Goal: Check status: Check status

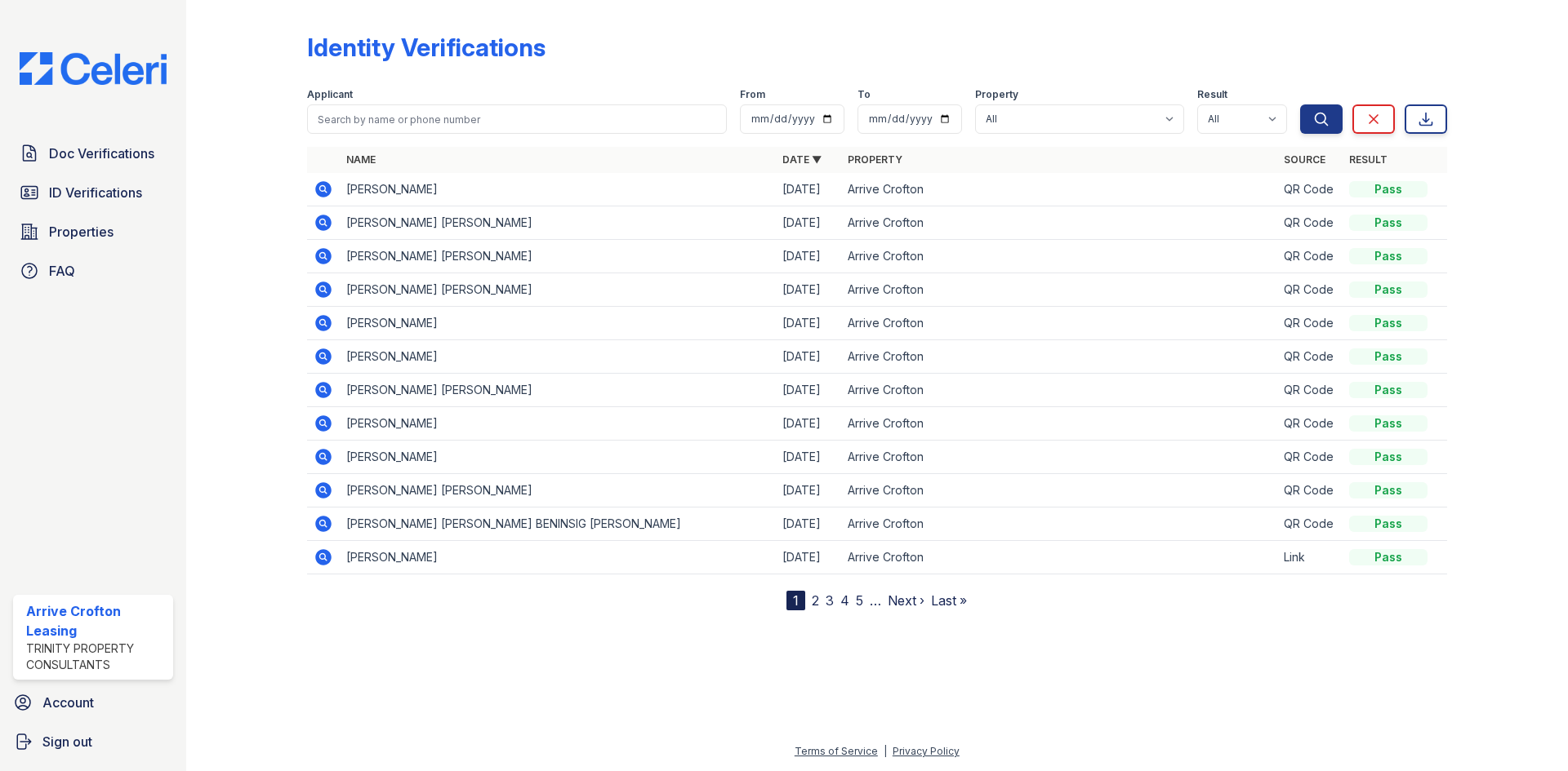
click at [817, 604] on link "2" at bounding box center [816, 600] width 8 height 16
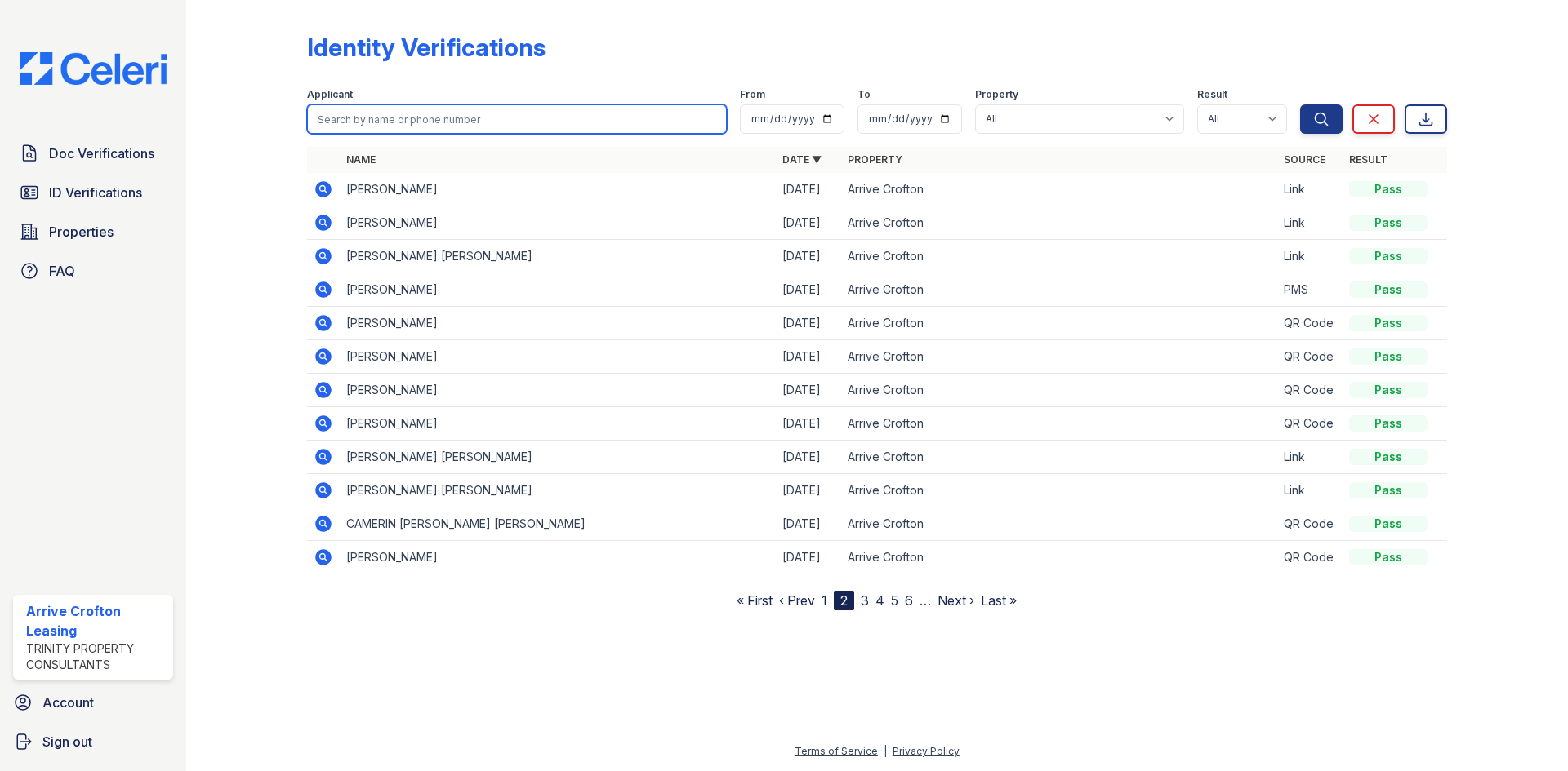
click at [532, 127] on input "search" at bounding box center [517, 119] width 420 height 29
type input "jasmine"
click at [1300, 104] on button "Search" at bounding box center [1321, 119] width 42 height 29
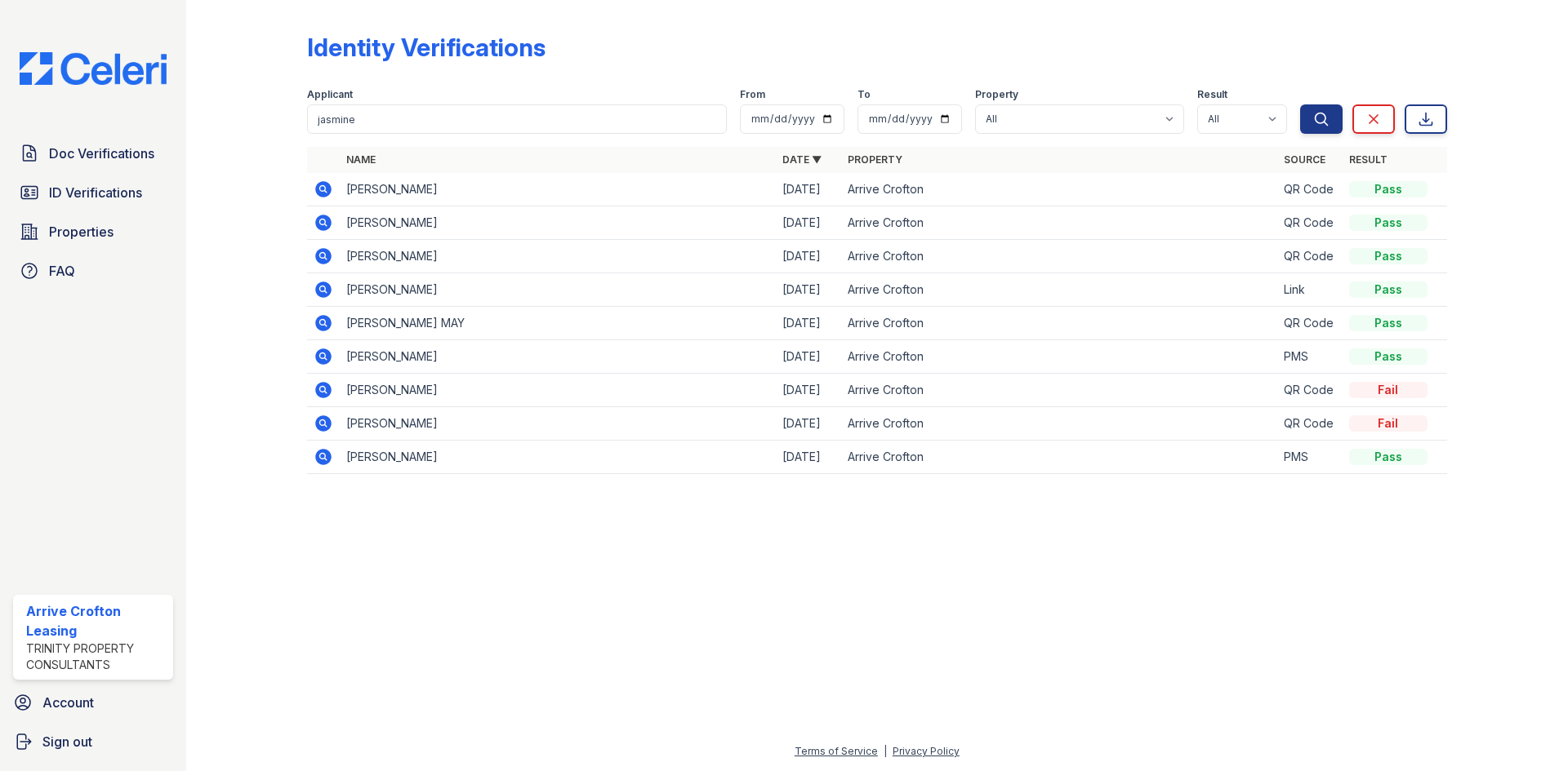
click at [367, 104] on div "Applicant" at bounding box center [517, 96] width 420 height 16
click at [367, 112] on input "jasmine" at bounding box center [517, 119] width 420 height 29
type input "raeana"
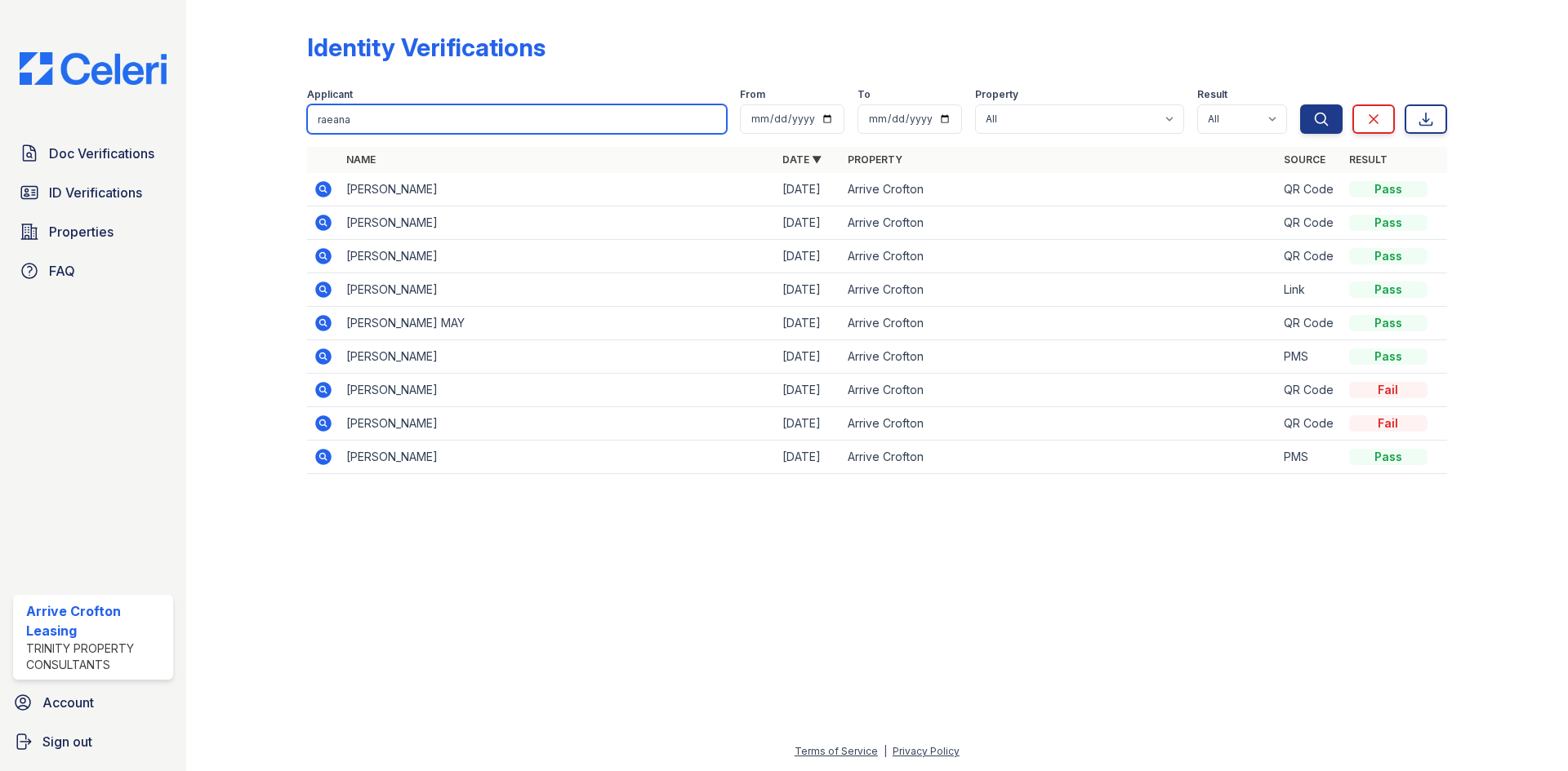
click at [1300, 104] on button "Search" at bounding box center [1321, 119] width 42 height 29
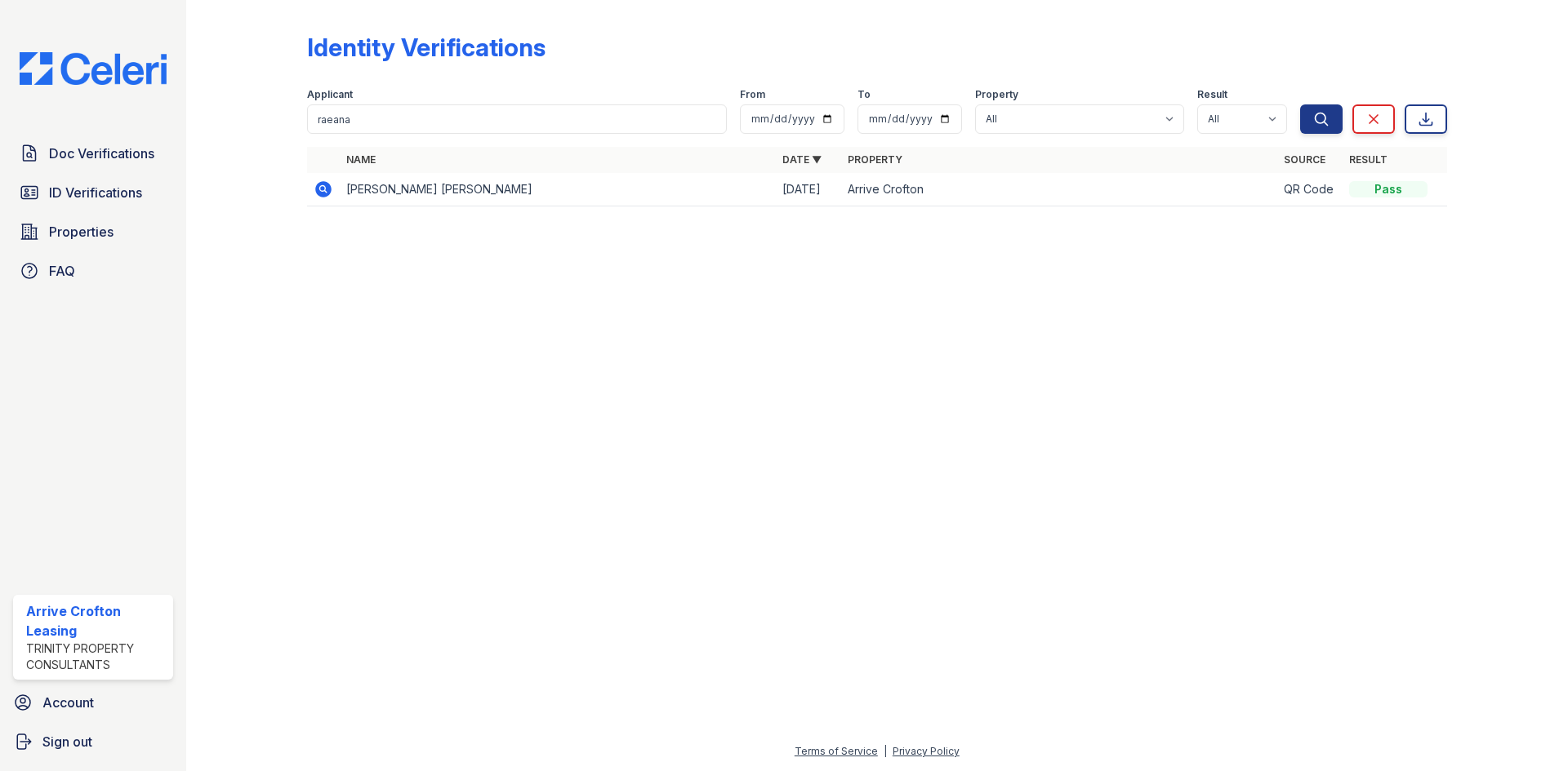
click at [335, 188] on td at bounding box center [323, 189] width 33 height 34
click at [318, 188] on icon at bounding box center [323, 189] width 16 height 16
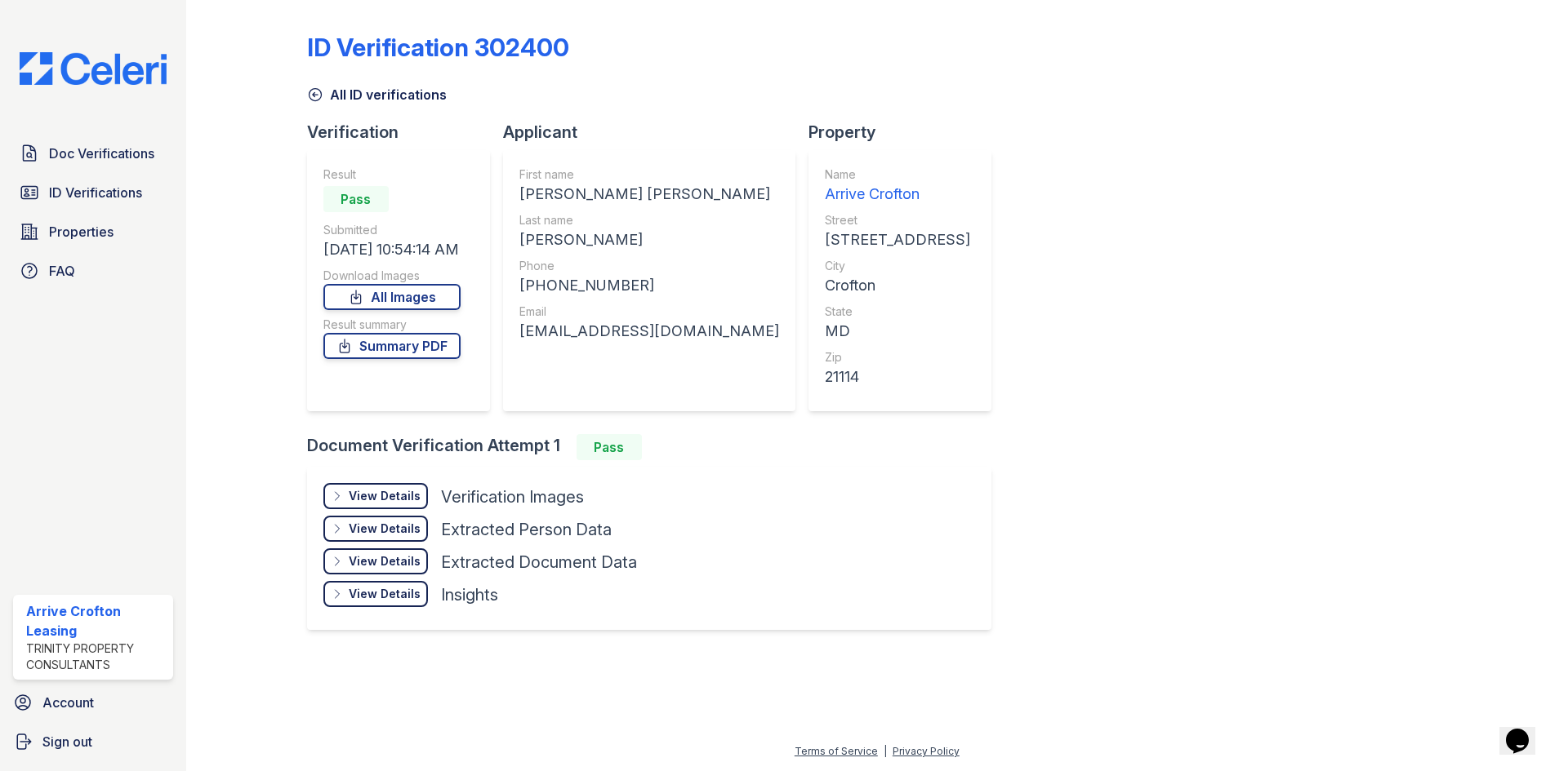
click at [390, 492] on div "View Details" at bounding box center [384, 496] width 72 height 16
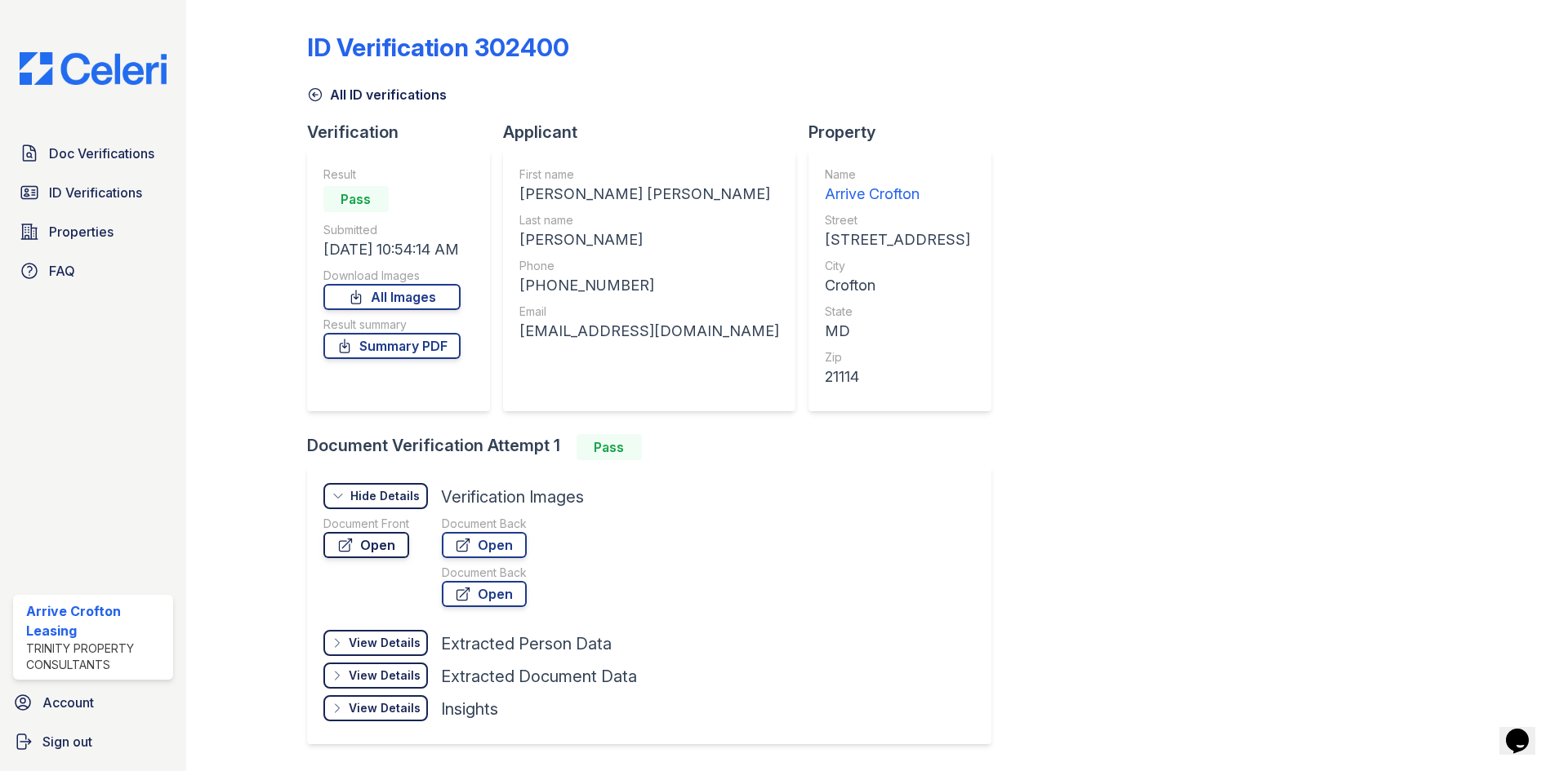
click at [376, 534] on link "Open" at bounding box center [365, 545] width 86 height 26
click at [321, 97] on icon at bounding box center [314, 94] width 16 height 16
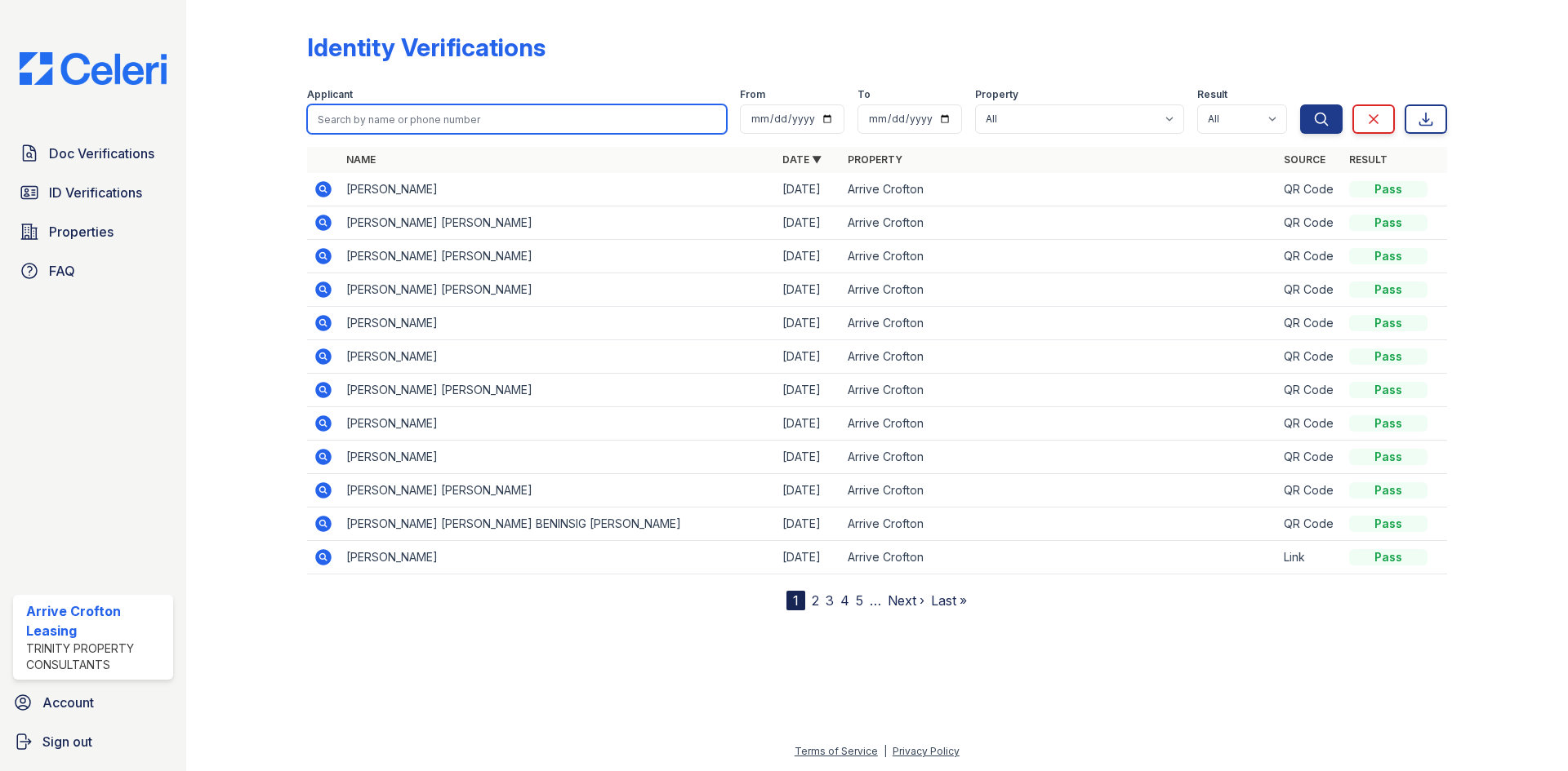
click at [375, 111] on input "search" at bounding box center [517, 119] width 420 height 29
click at [321, 483] on icon at bounding box center [323, 490] width 20 height 20
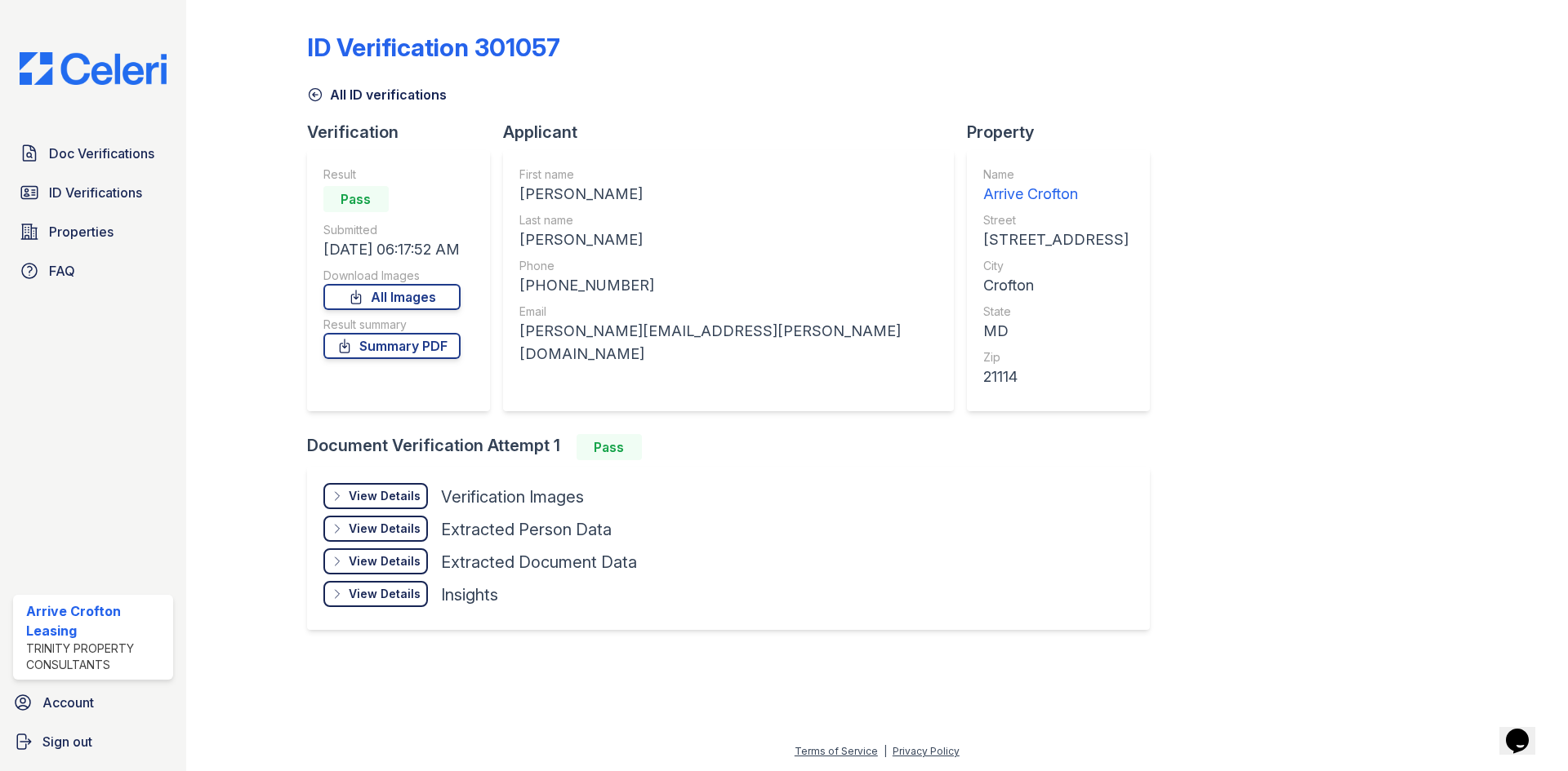
click at [378, 493] on div "View Details" at bounding box center [384, 496] width 72 height 16
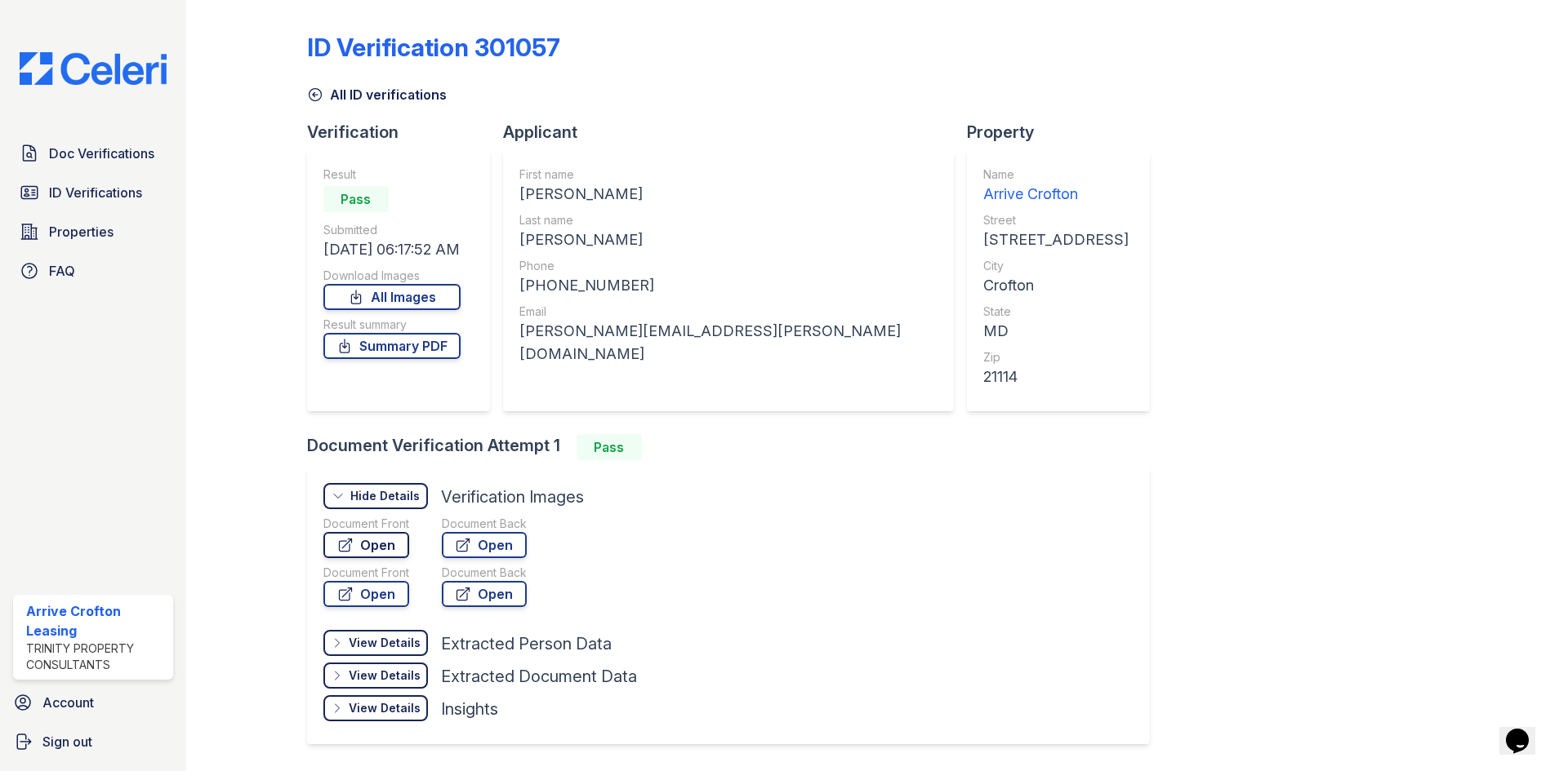
click at [385, 547] on link "Open" at bounding box center [365, 545] width 86 height 26
click at [340, 97] on link "All ID verifications" at bounding box center [377, 94] width 140 height 20
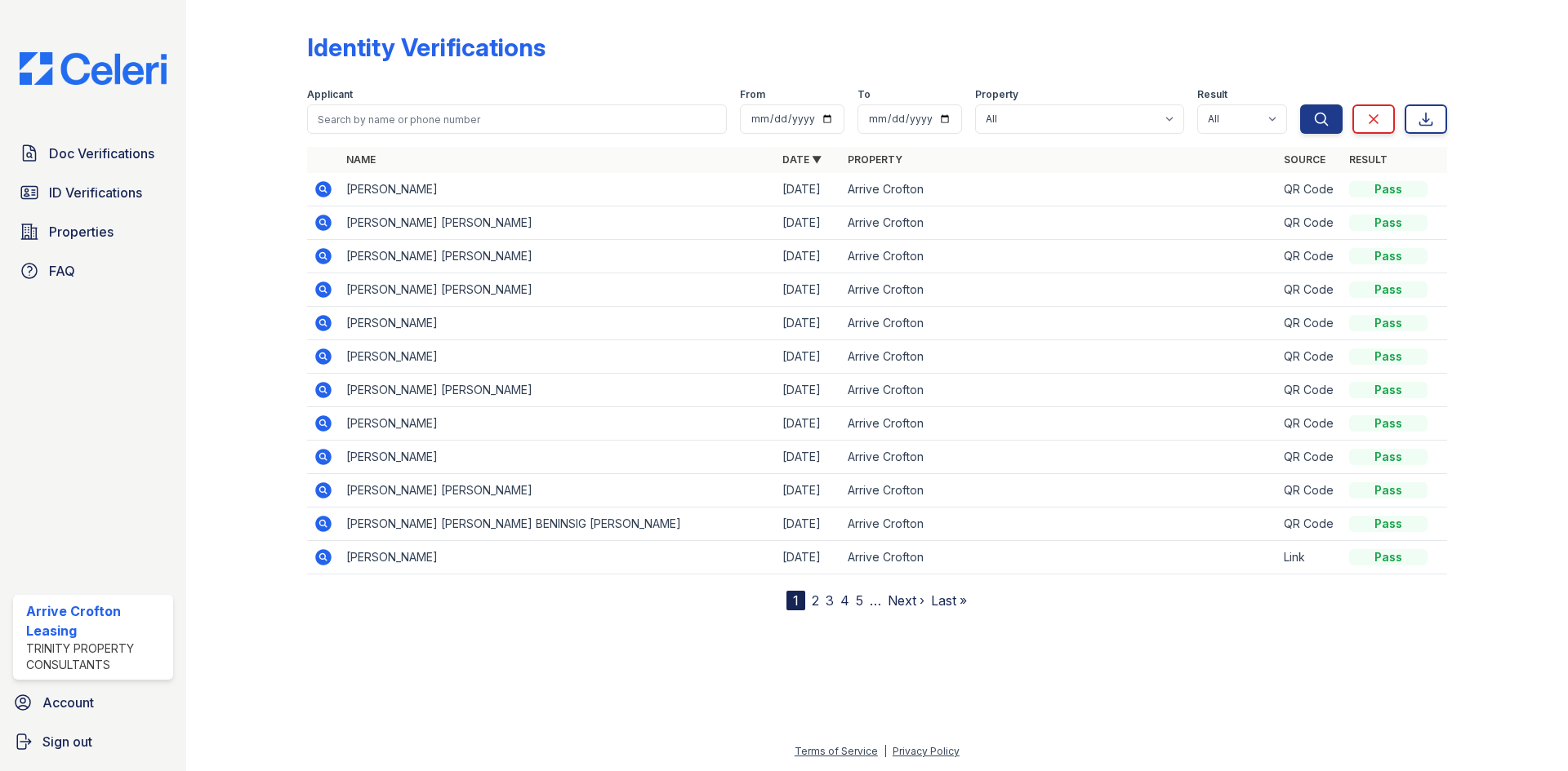
click at [812, 597] on link "2" at bounding box center [816, 600] width 8 height 16
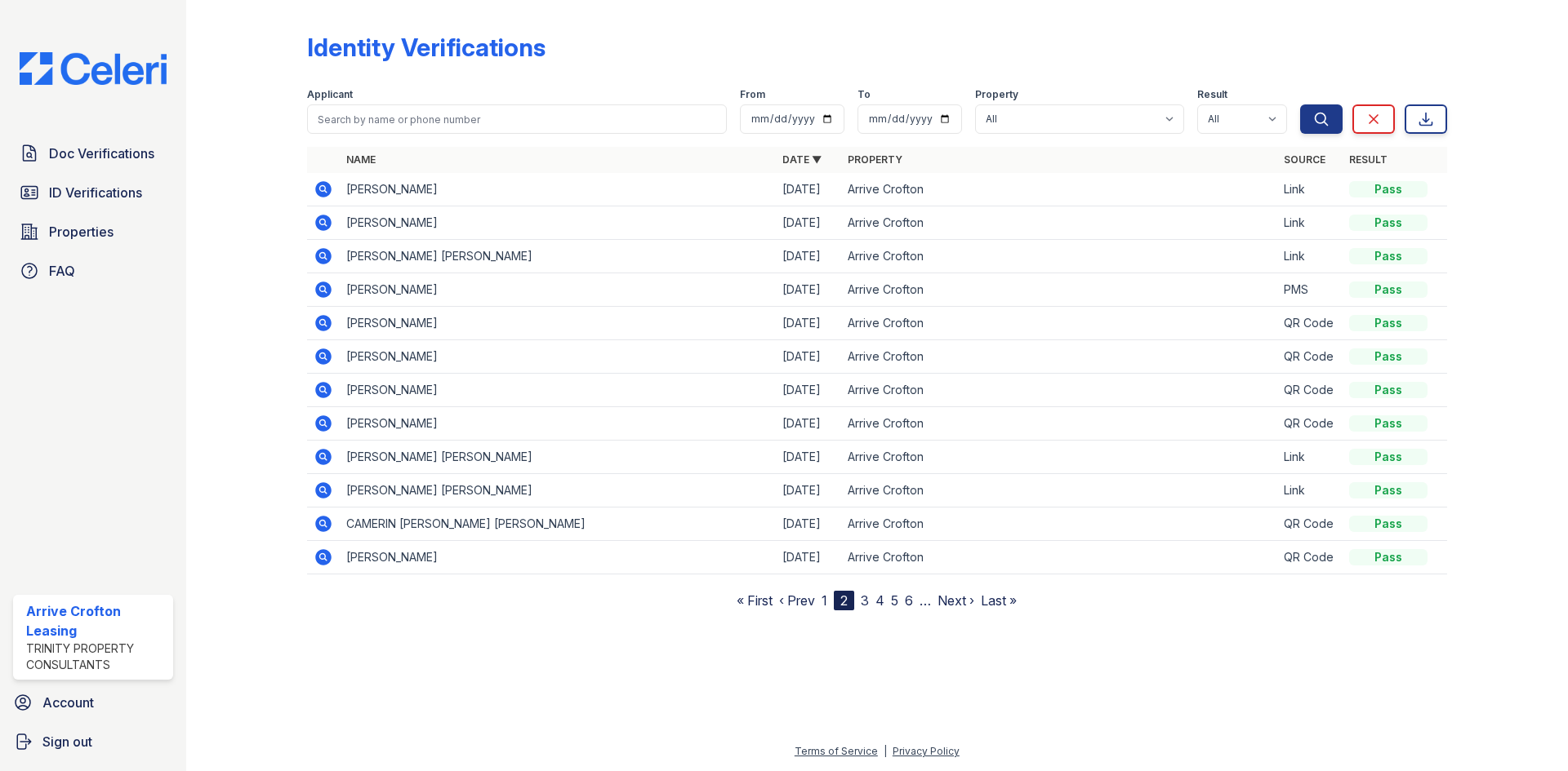
click at [824, 599] on link "1" at bounding box center [824, 600] width 6 height 16
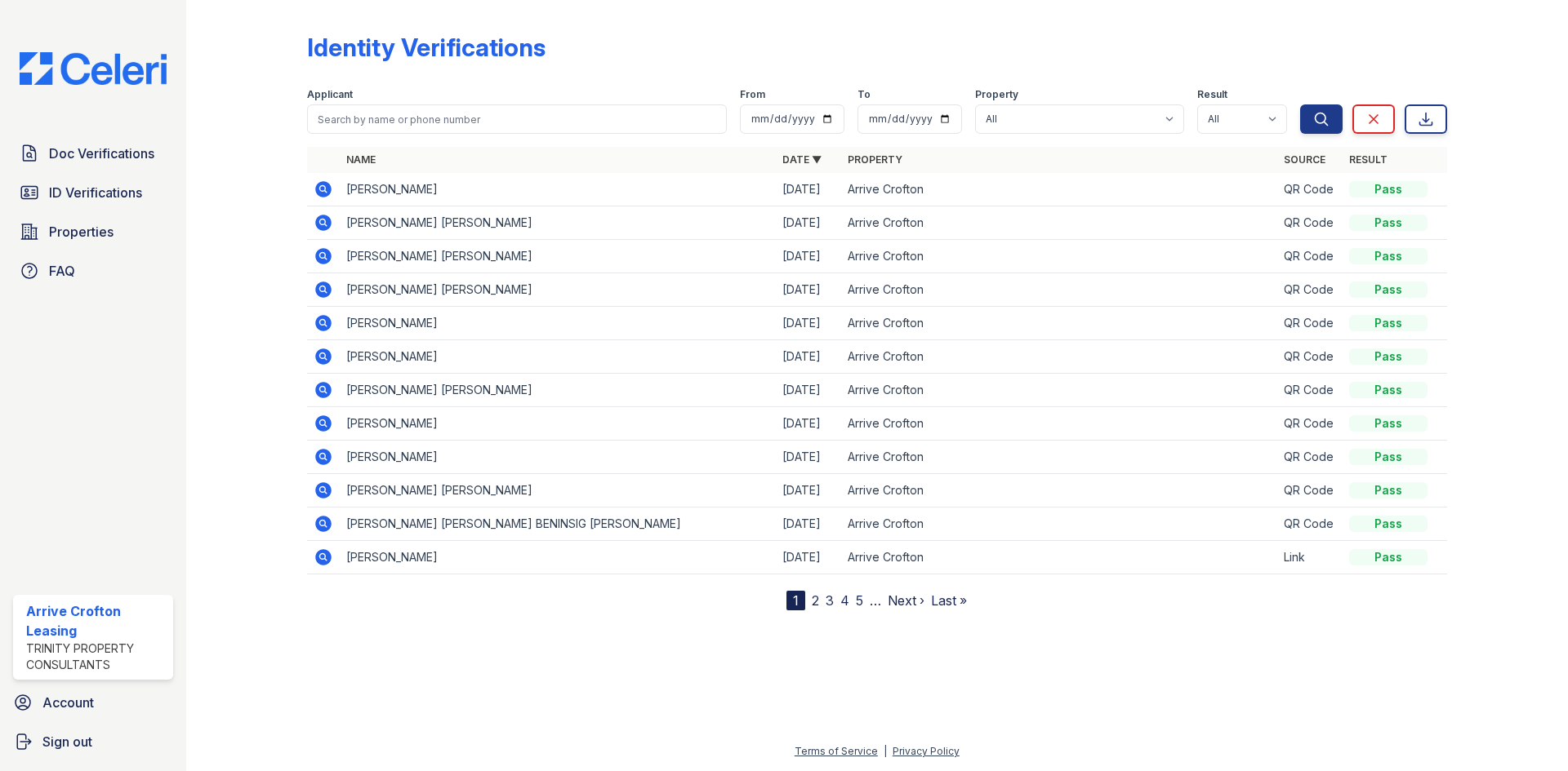
click at [810, 601] on nav "1 2 3 4 5 … Next › Last »" at bounding box center [876, 600] width 181 height 20
click at [813, 601] on link "2" at bounding box center [816, 600] width 8 height 16
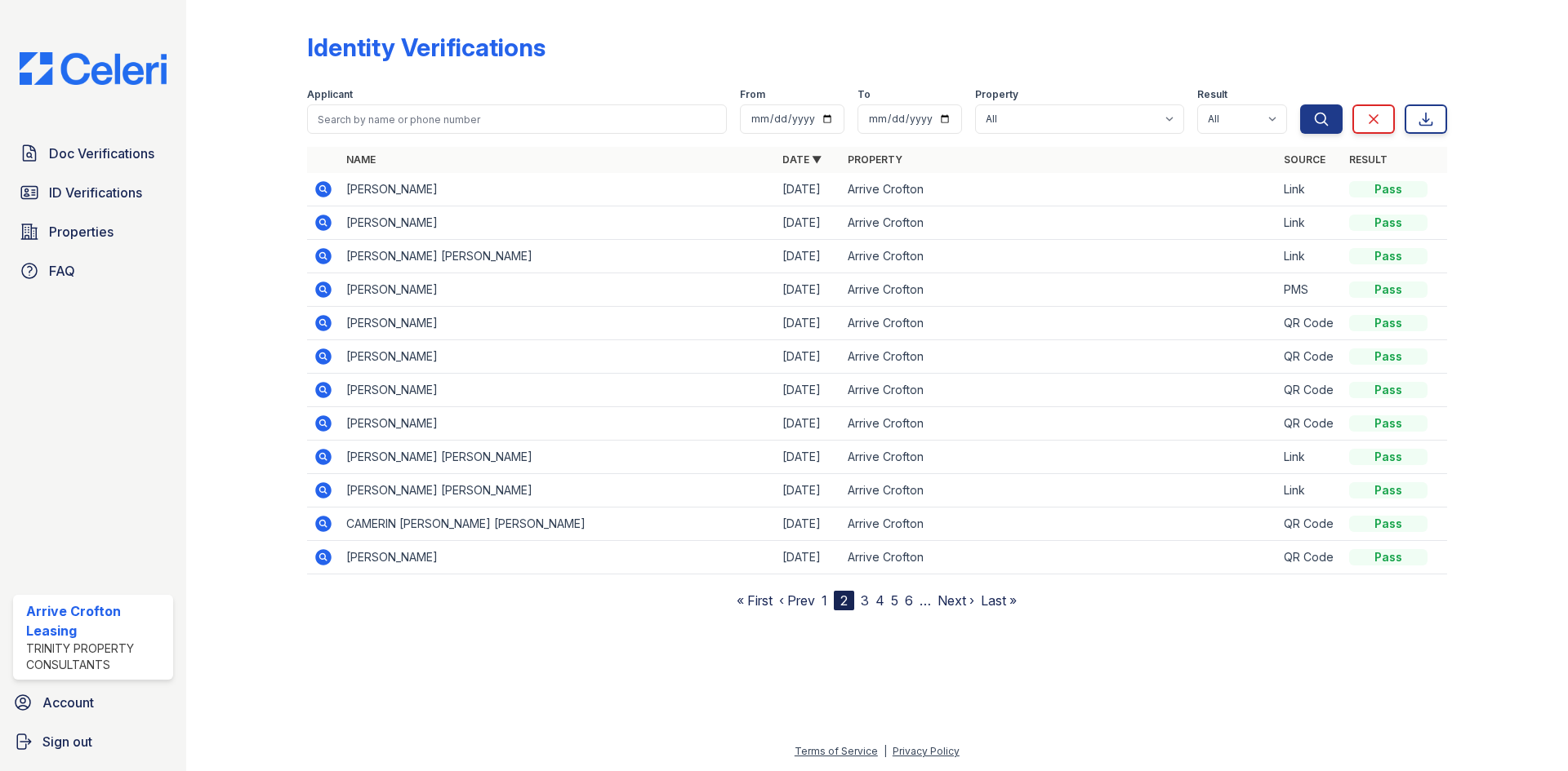
click at [865, 602] on link "3" at bounding box center [864, 600] width 8 height 16
